Goal: Task Accomplishment & Management: Manage account settings

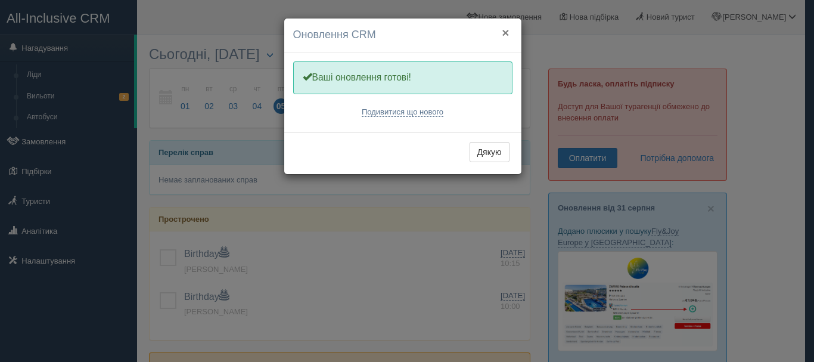
click at [504, 34] on button "×" at bounding box center [505, 32] width 7 height 13
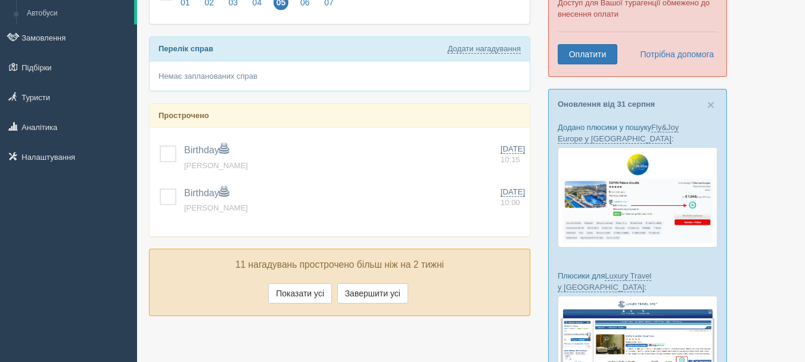
scroll to position [88, 0]
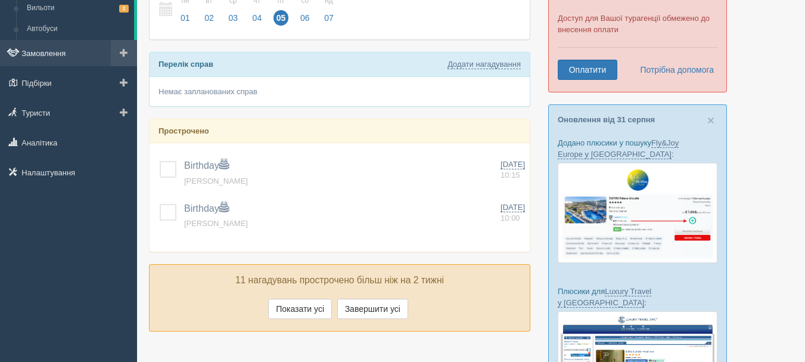
click at [40, 61] on link "Замовлення" at bounding box center [68, 53] width 137 height 26
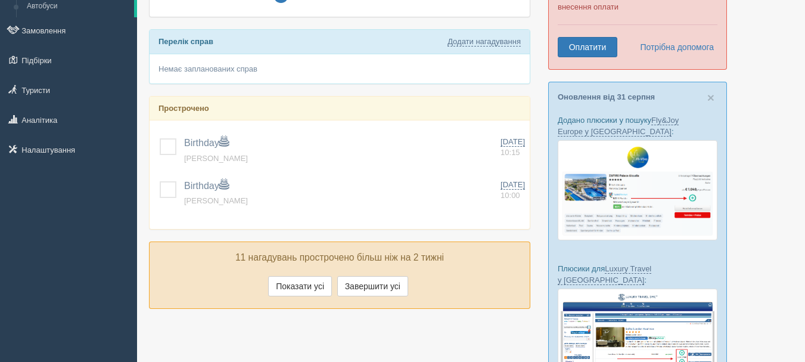
scroll to position [108, 0]
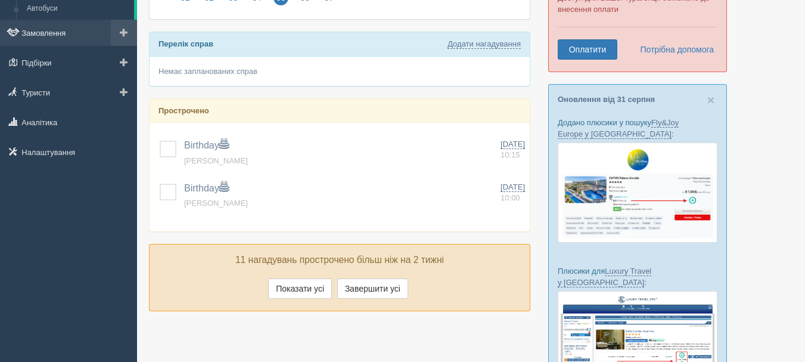
click at [54, 29] on link "Замовлення" at bounding box center [68, 33] width 137 height 26
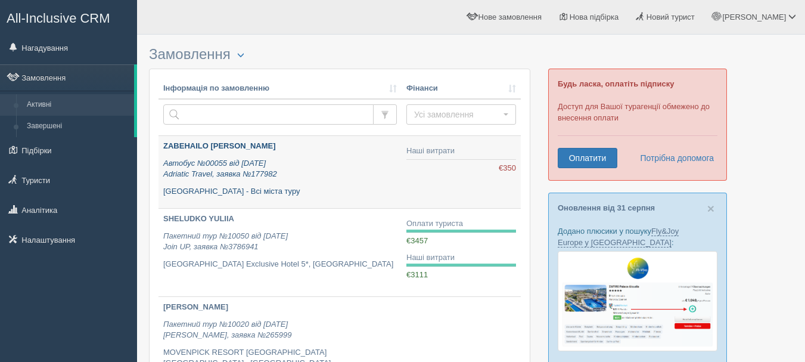
click at [225, 147] on b "ZABEHAILO OKSANA" at bounding box center [219, 145] width 113 height 9
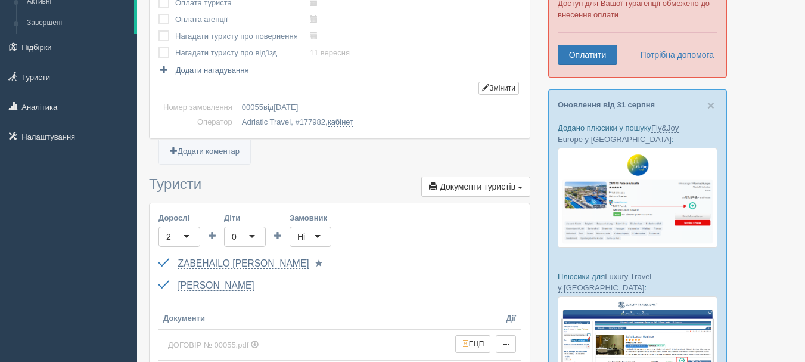
scroll to position [85, 0]
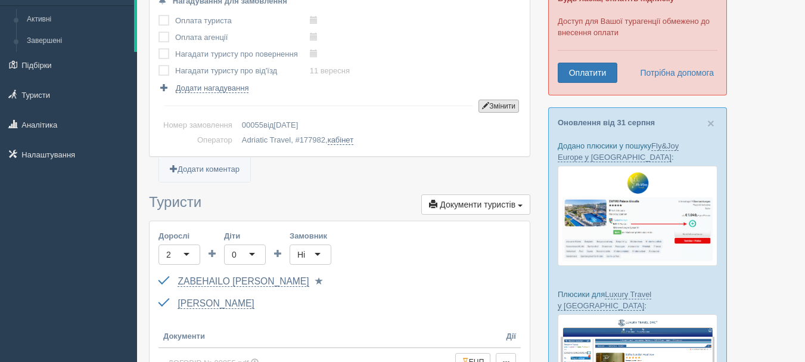
click at [503, 109] on button "Змінити" at bounding box center [498, 105] width 41 height 13
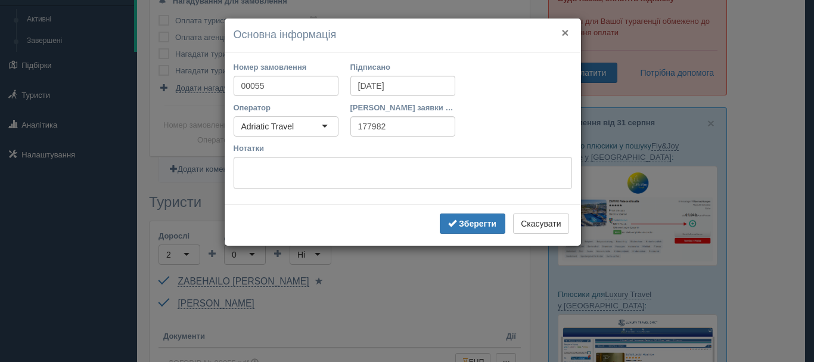
click at [566, 33] on button "×" at bounding box center [564, 32] width 7 height 13
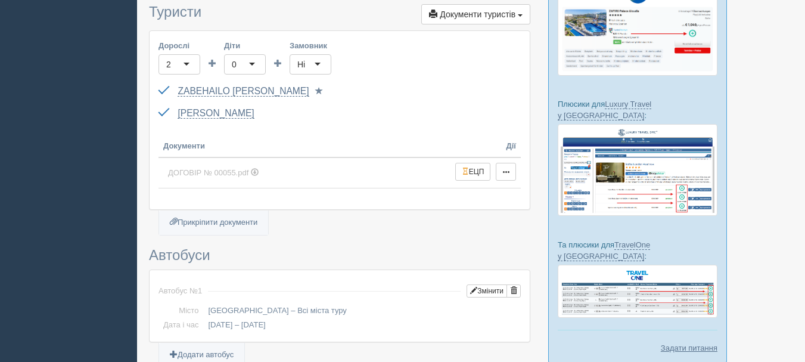
scroll to position [282, 0]
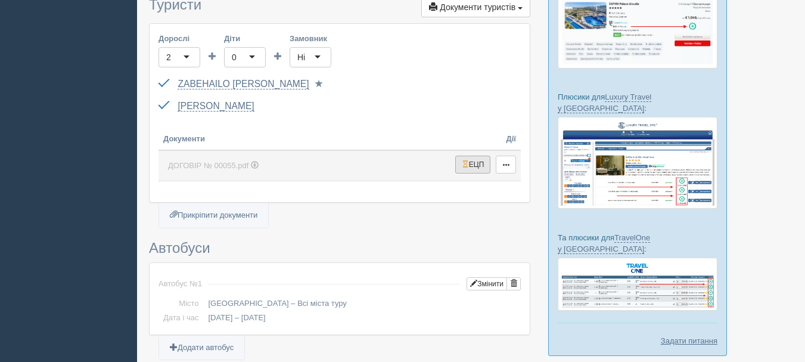
click at [477, 167] on button "ЕЦП" at bounding box center [473, 164] width 36 height 18
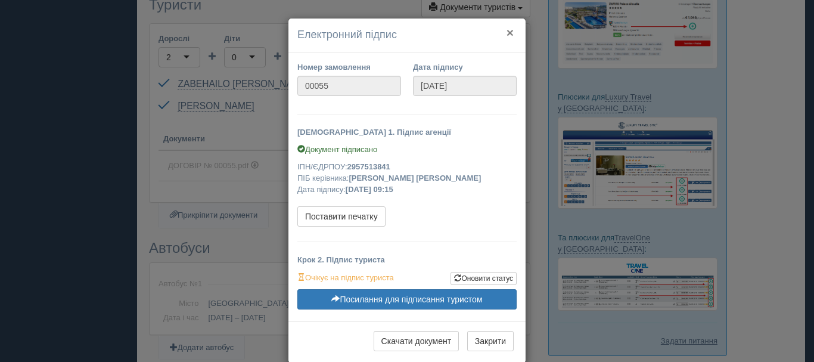
click at [507, 32] on button "×" at bounding box center [509, 32] width 7 height 13
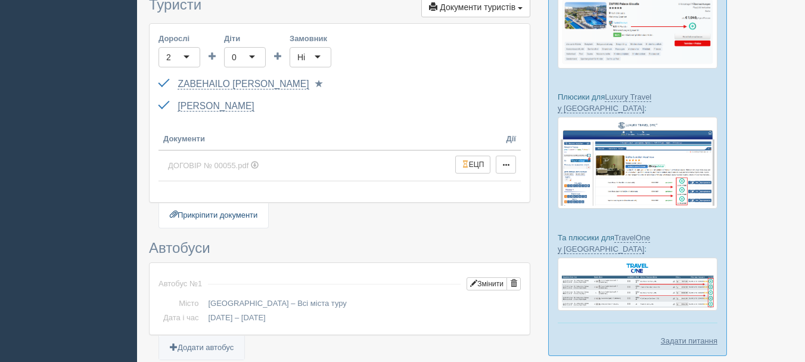
click at [231, 219] on link "Прикріпити документи" at bounding box center [213, 215] width 109 height 24
type input "C:\fakepath\_00030601__we-insurance.doc"
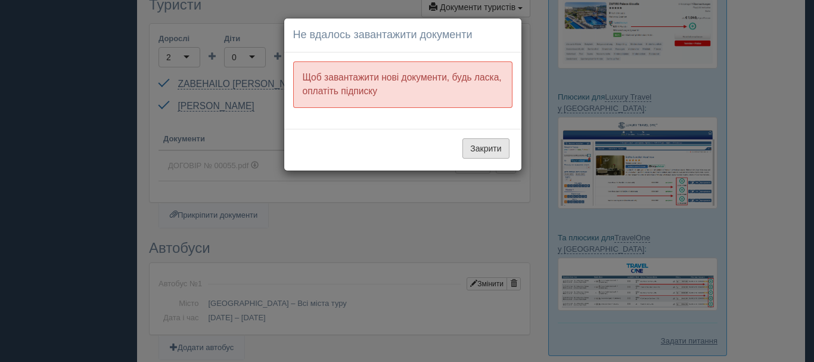
click at [490, 154] on button "Закрити" at bounding box center [485, 148] width 46 height 20
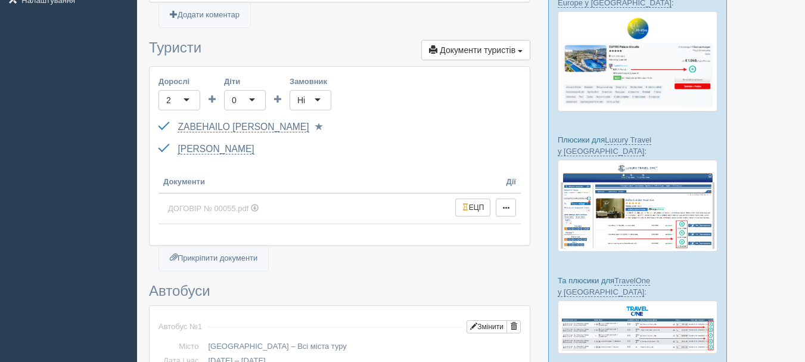
scroll to position [238, 0]
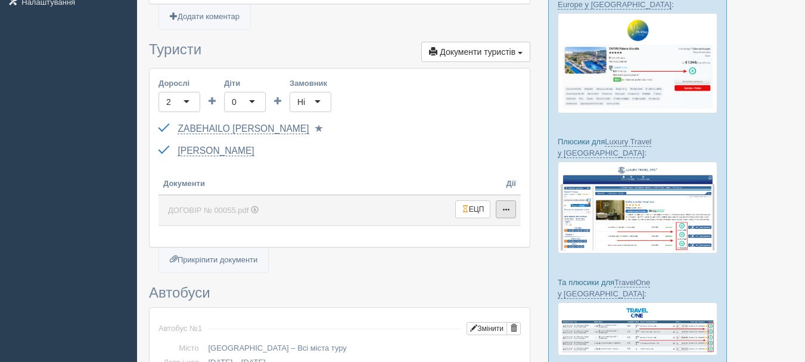
click at [510, 207] on button "button" at bounding box center [506, 209] width 20 height 18
click at [525, 229] on link "Змінити" at bounding box center [543, 230] width 94 height 20
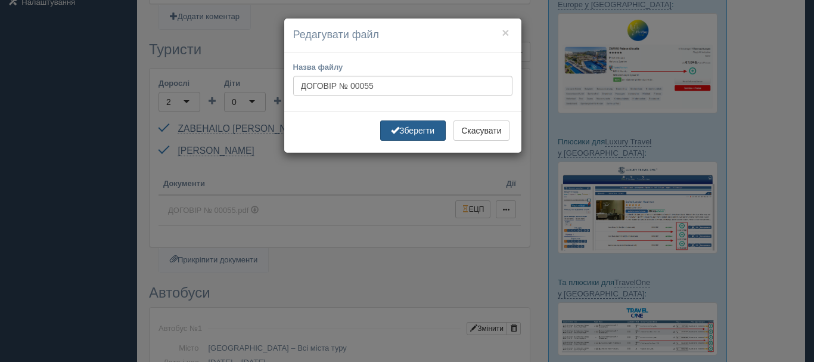
click at [426, 132] on button "Зберегти" at bounding box center [413, 130] width 66 height 20
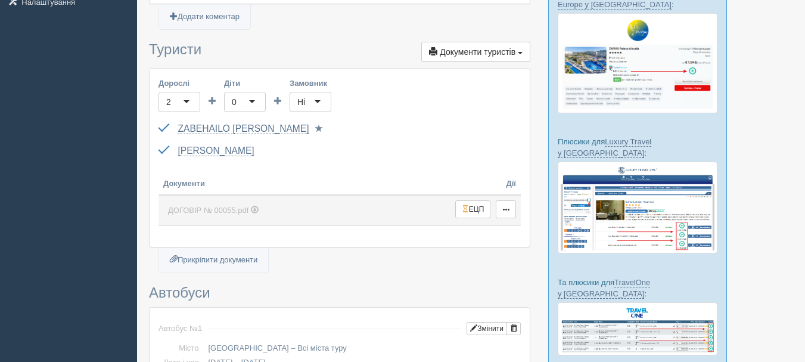
click at [254, 208] on span at bounding box center [255, 209] width 8 height 8
